Goal: Complete application form

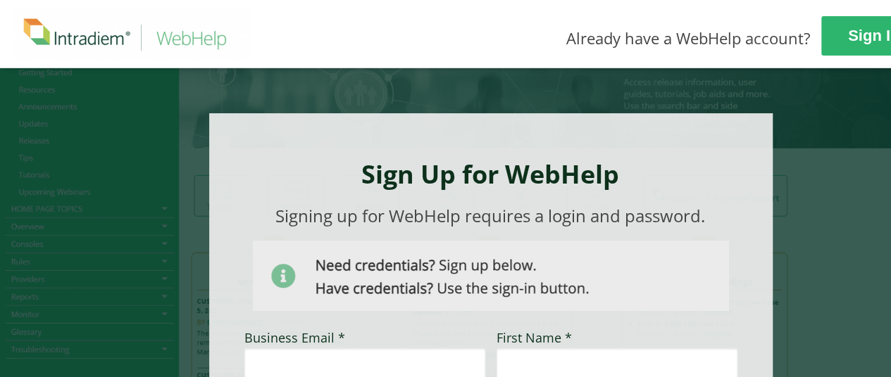
scroll to position [211, 0]
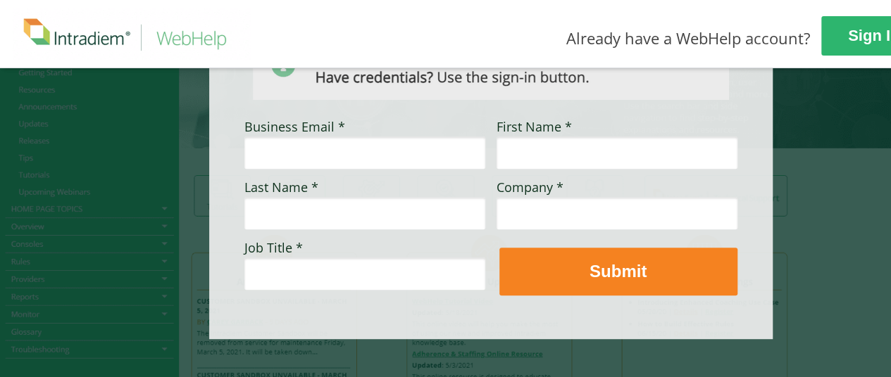
click at [332, 157] on input "Business Email *" at bounding box center [364, 153] width 241 height 32
type input "[PERSON_NAME][EMAIL_ADDRESS][PERSON_NAME][DOMAIN_NAME]"
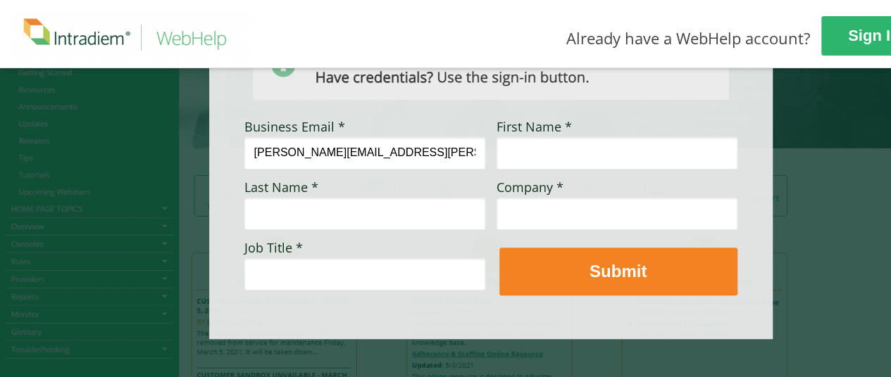
type input "[PERSON_NAME]"
click at [566, 225] on input "Company *" at bounding box center [616, 213] width 241 height 32
type input "[PERSON_NAME] Automotive"
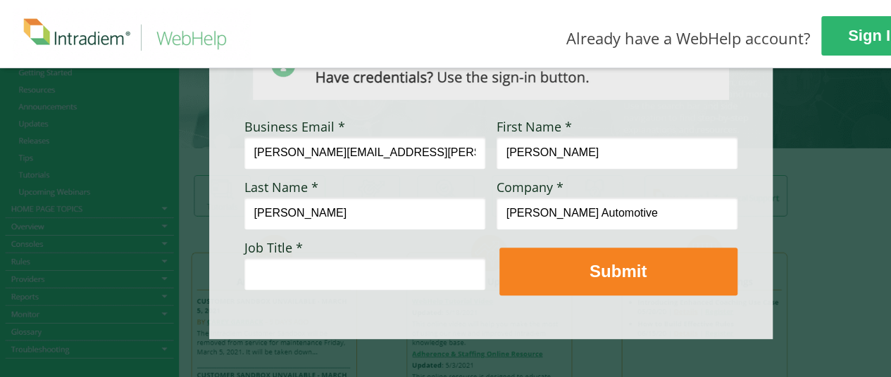
click at [425, 270] on input "Job Title *" at bounding box center [364, 274] width 241 height 32
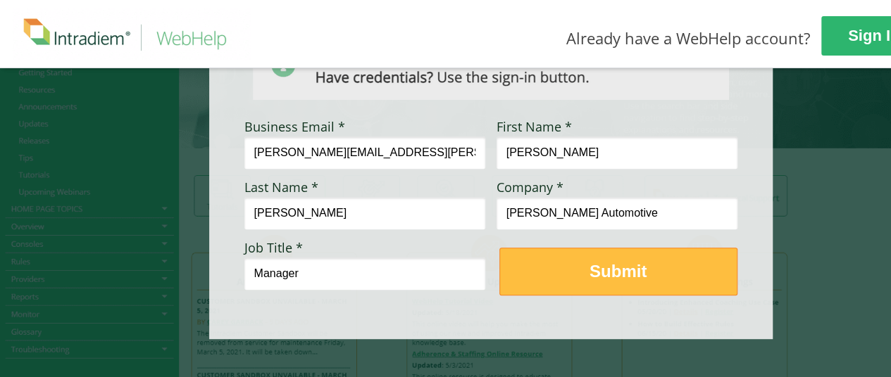
type input "Manager"
click at [563, 277] on span "Submit" at bounding box center [618, 271] width 237 height 20
